Goal: Navigation & Orientation: Find specific page/section

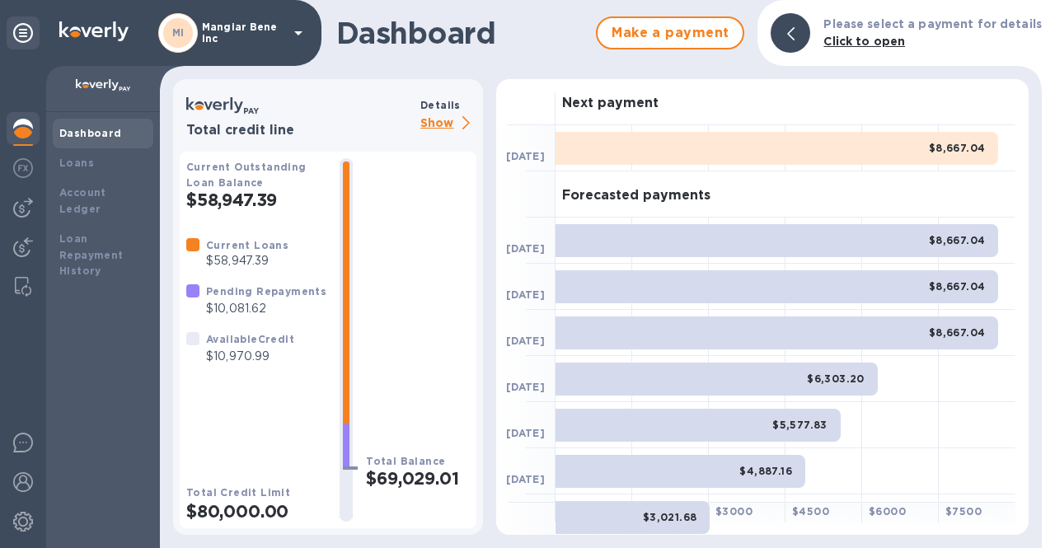
click at [226, 29] on p "Mangiar Bene inc" at bounding box center [243, 32] width 82 height 23
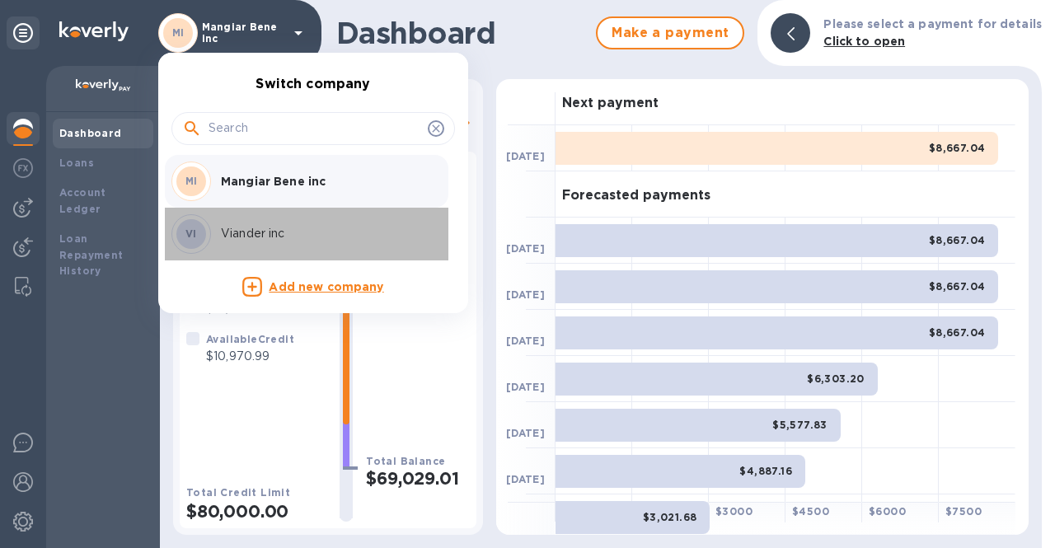
click at [246, 232] on p "Viander inc" at bounding box center [325, 233] width 208 height 17
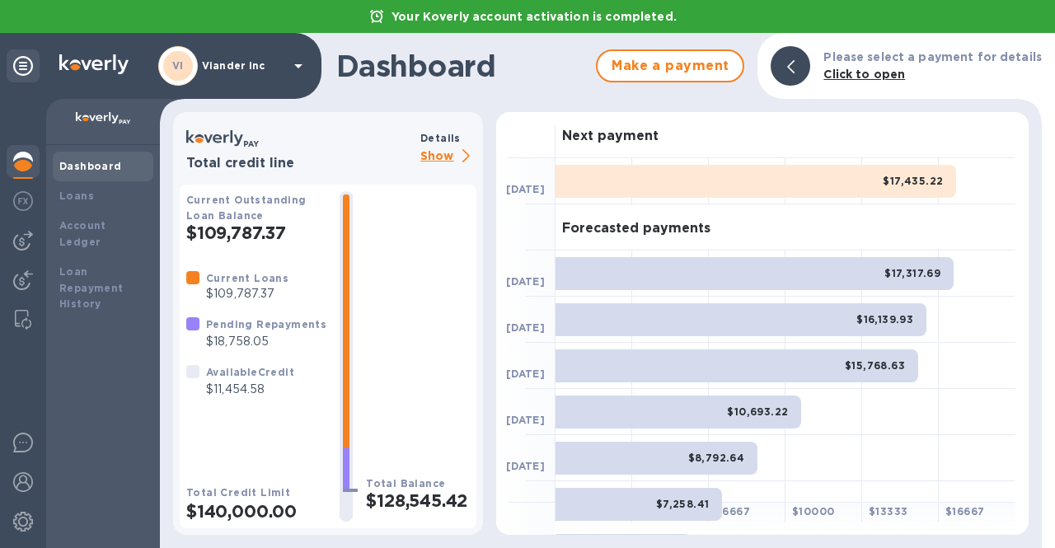
click at [439, 157] on p "Show" at bounding box center [448, 157] width 56 height 21
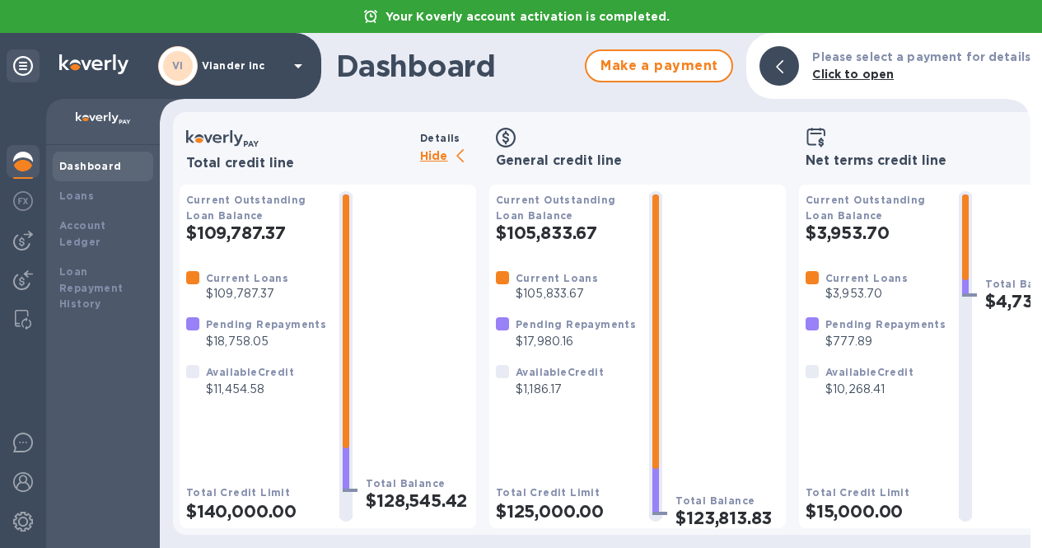
click at [300, 67] on icon at bounding box center [298, 66] width 20 height 20
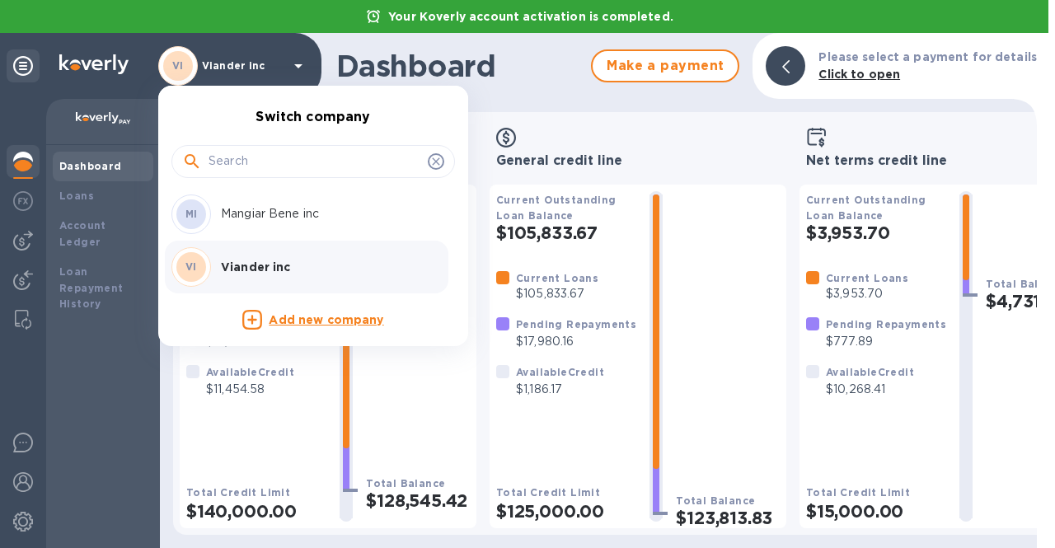
click at [288, 212] on p "Mangiar Bene inc" at bounding box center [325, 213] width 208 height 17
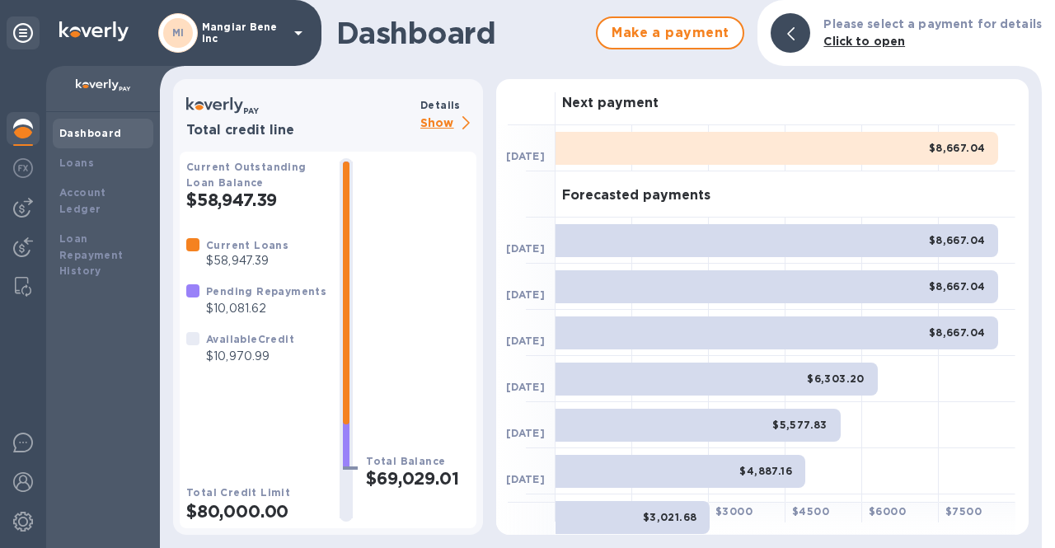
click at [440, 120] on p "Show" at bounding box center [448, 124] width 56 height 21
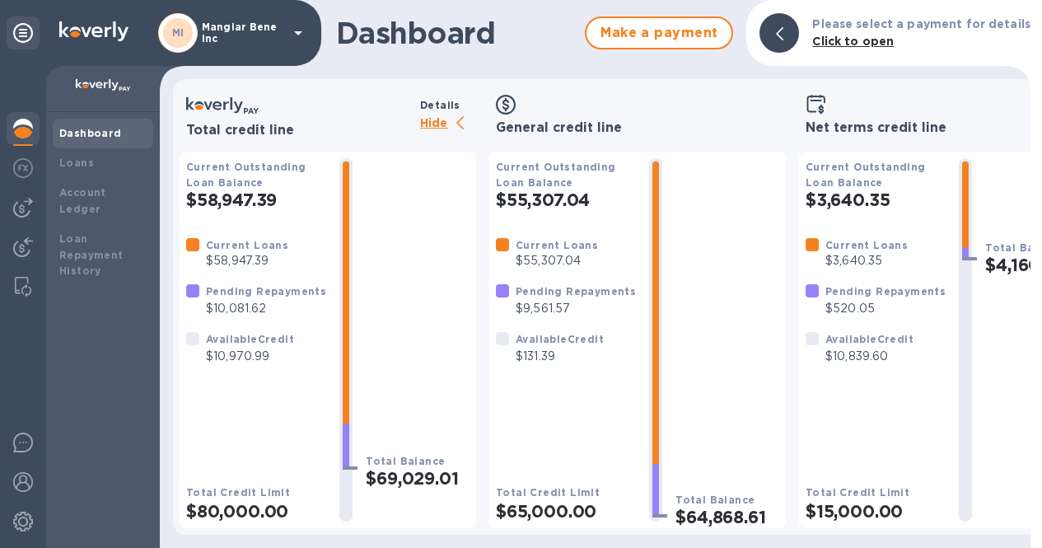
click at [421, 116] on p "Hide" at bounding box center [448, 124] width 56 height 21
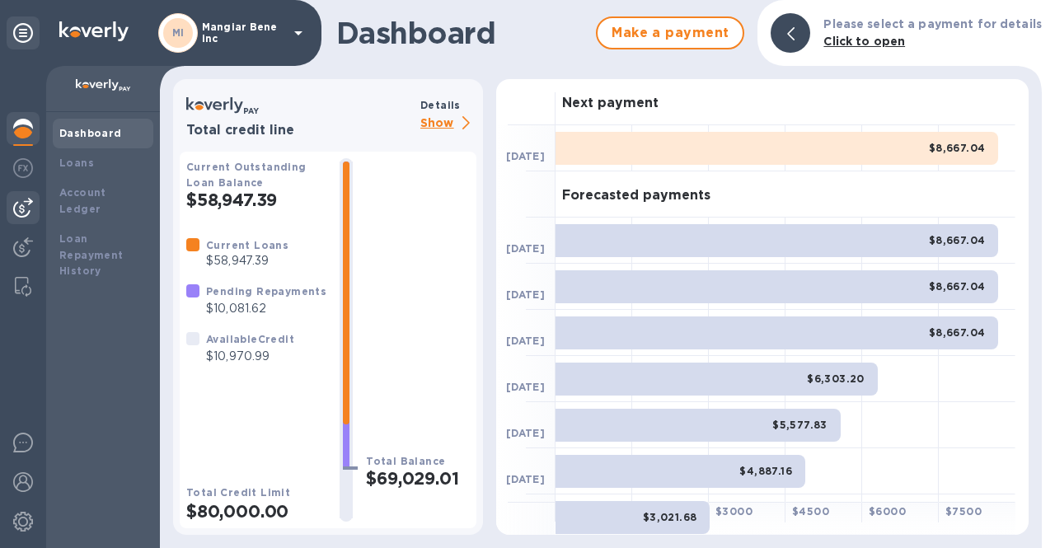
click at [17, 203] on img at bounding box center [23, 208] width 20 height 20
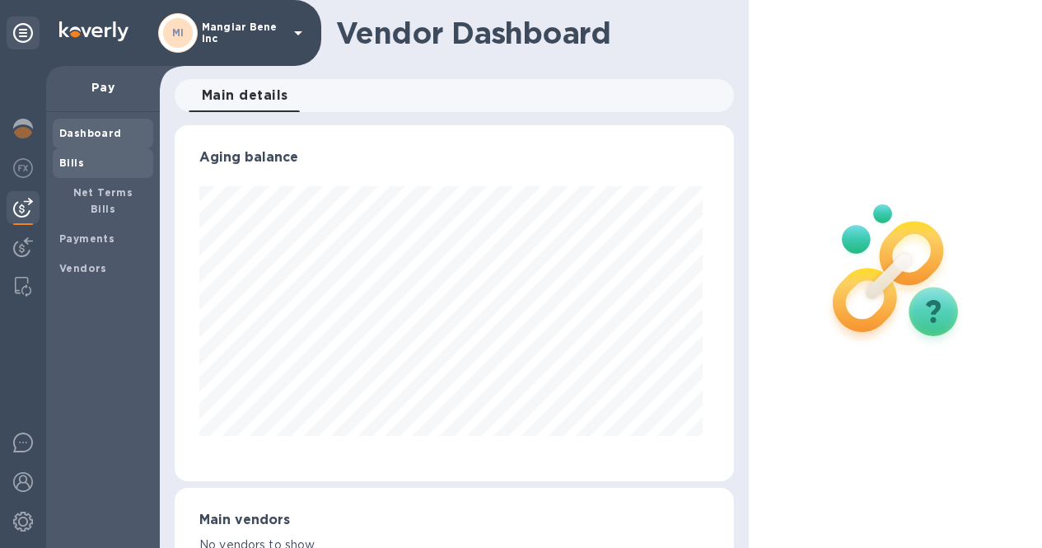
scroll to position [356, 553]
click at [77, 159] on b "Bills" at bounding box center [71, 163] width 25 height 12
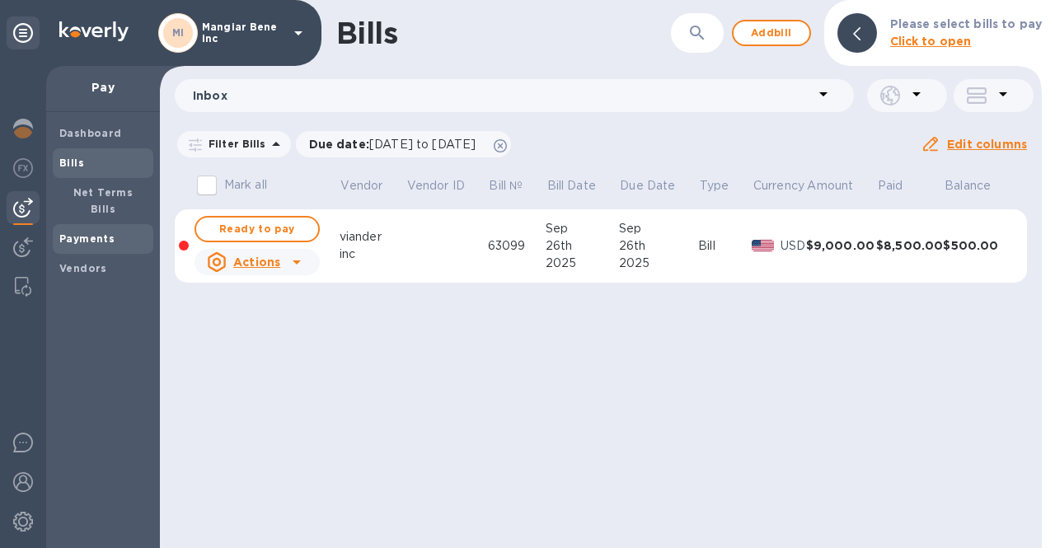
click at [61, 232] on b "Payments" at bounding box center [86, 238] width 55 height 12
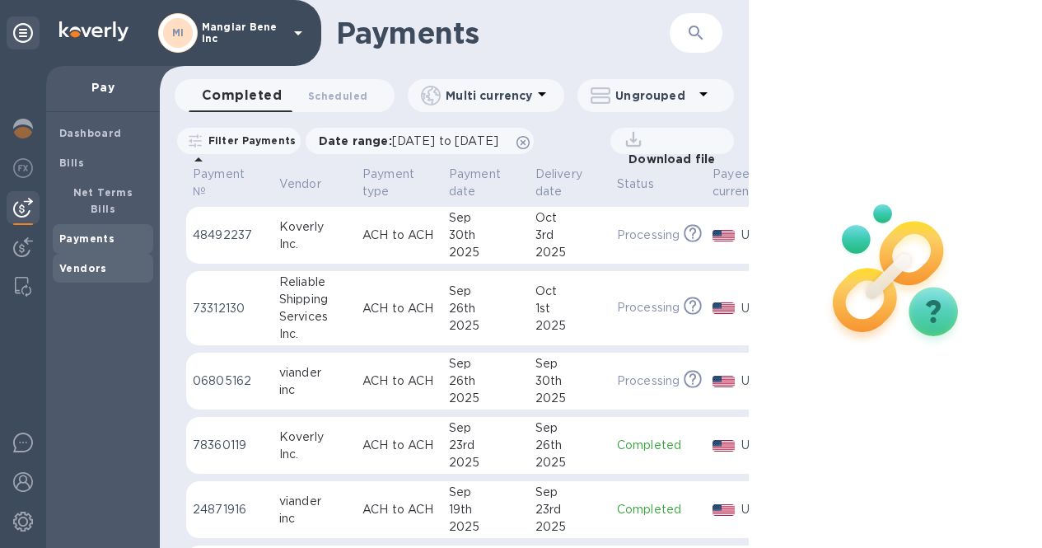
click at [81, 262] on b "Vendors" at bounding box center [83, 268] width 48 height 12
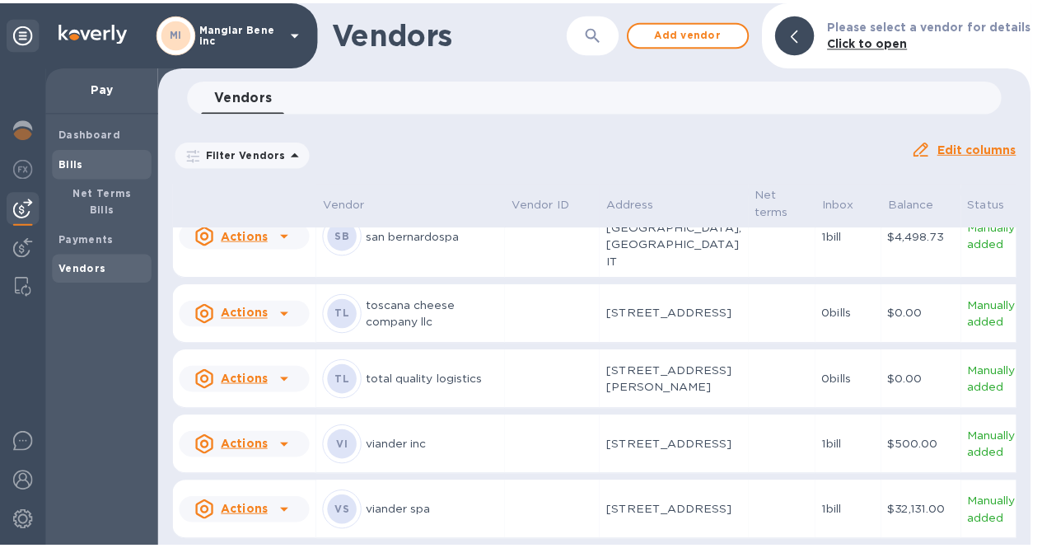
scroll to position [1071, 0]
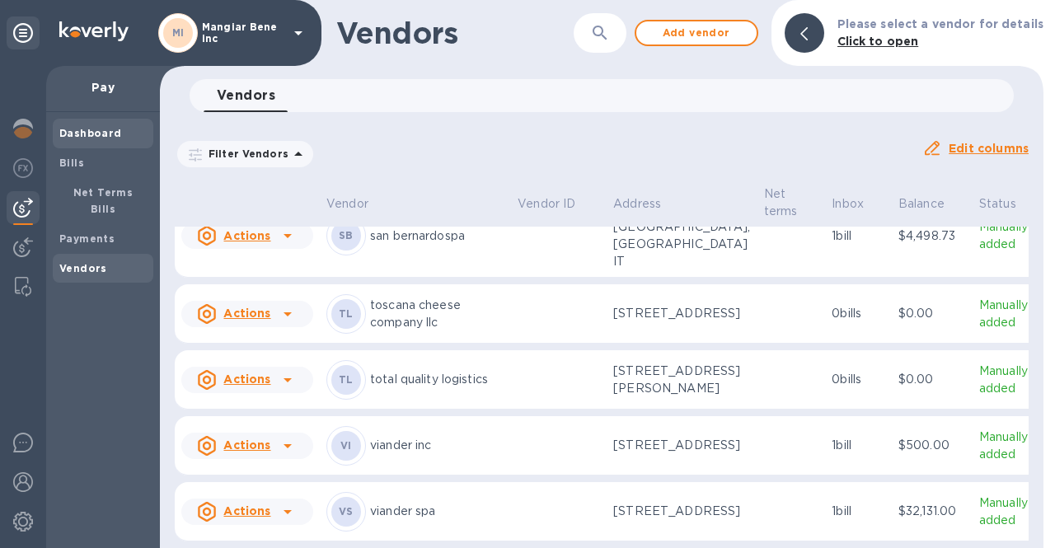
click at [69, 138] on b "Dashboard" at bounding box center [90, 133] width 63 height 12
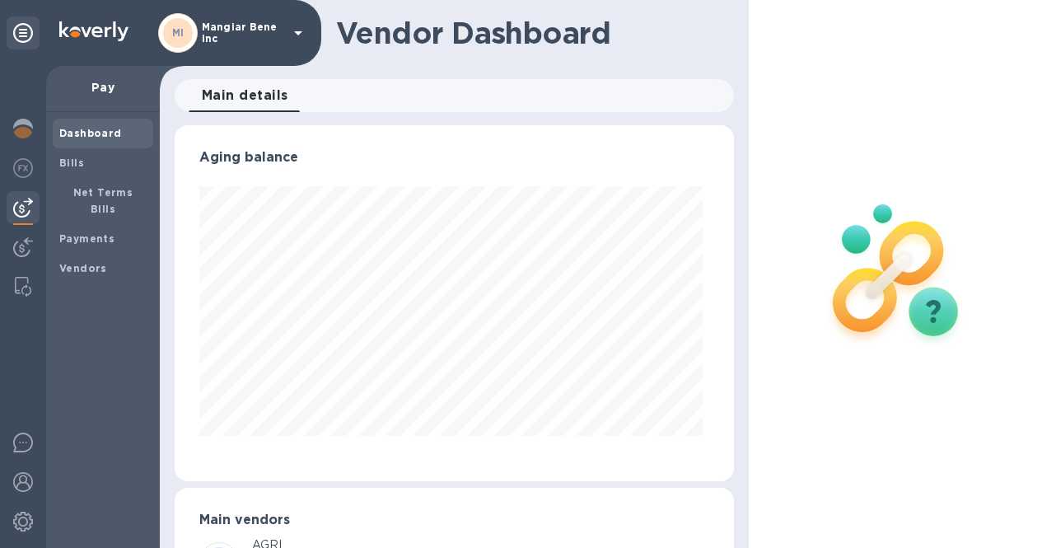
scroll to position [823608, 823410]
click at [264, 29] on p "Mangiar Bene inc" at bounding box center [243, 32] width 82 height 23
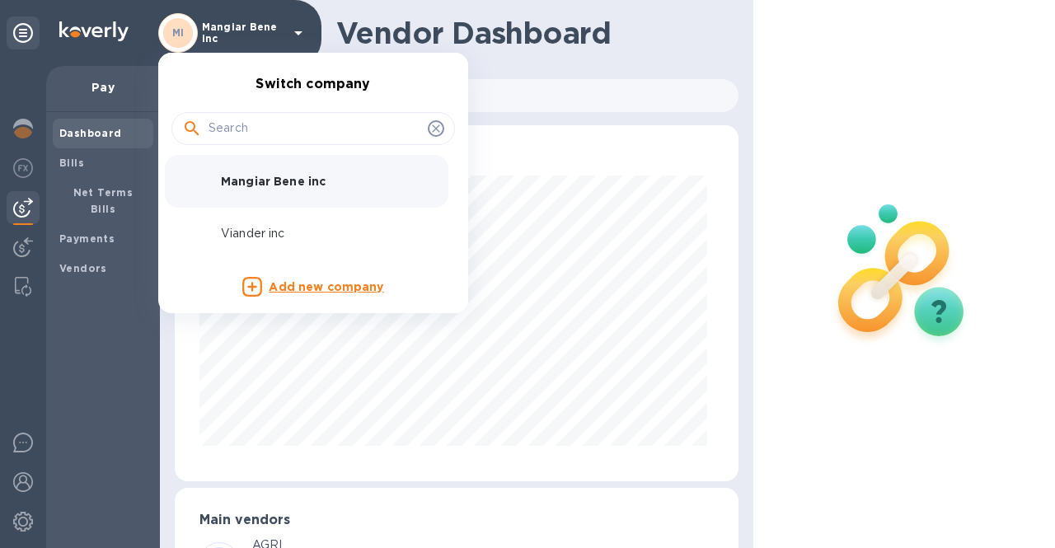
scroll to position [823608, 823407]
click at [249, 238] on p "Viander inc" at bounding box center [325, 233] width 208 height 17
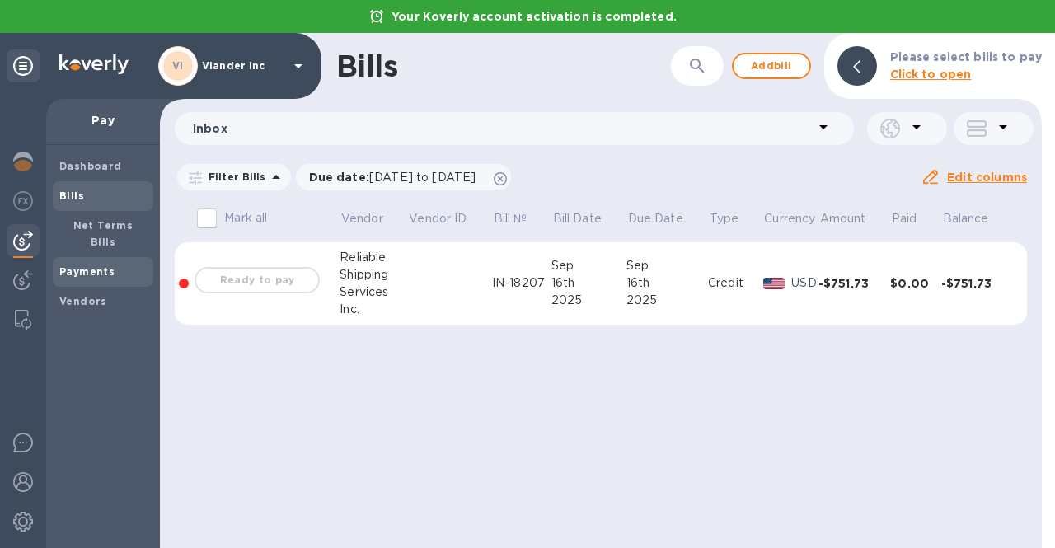
click at [77, 265] on b "Payments" at bounding box center [86, 271] width 55 height 12
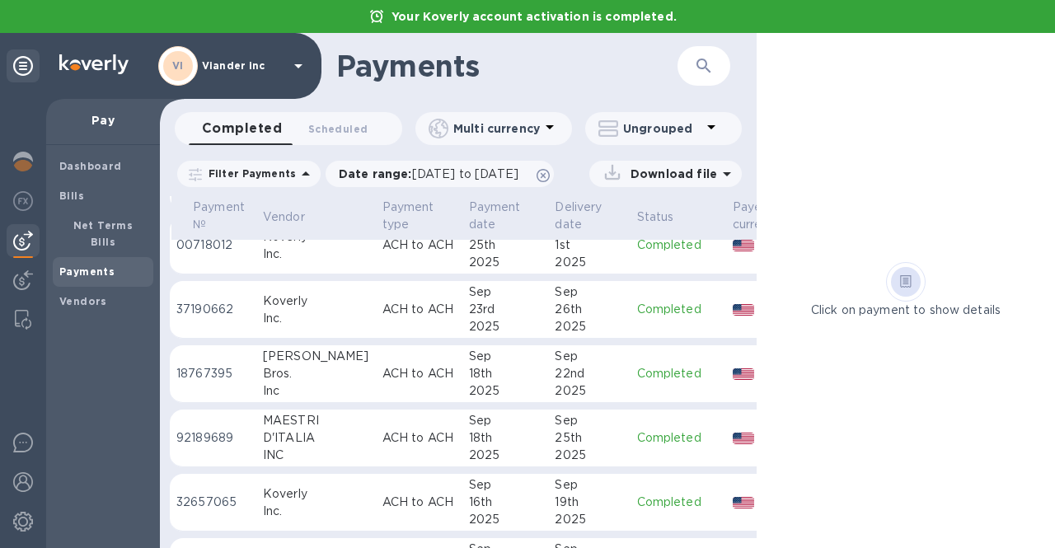
scroll to position [0, 16]
